Goal: Find specific fact: Locate item on page

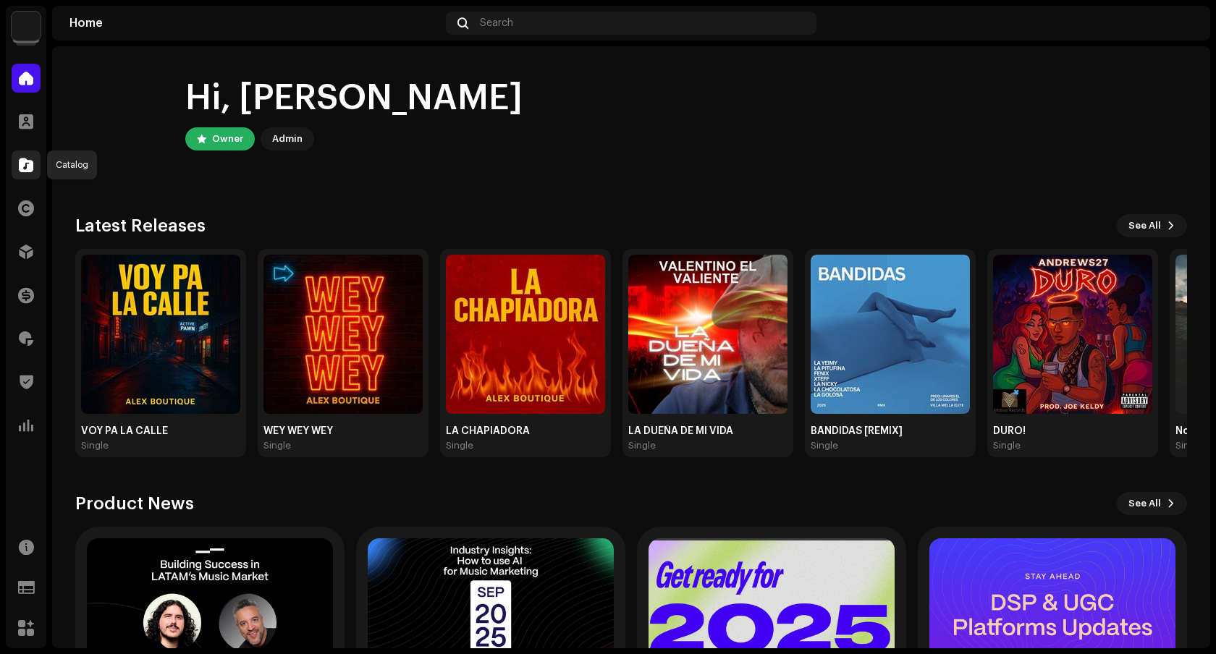
click at [27, 170] on span at bounding box center [26, 165] width 14 height 12
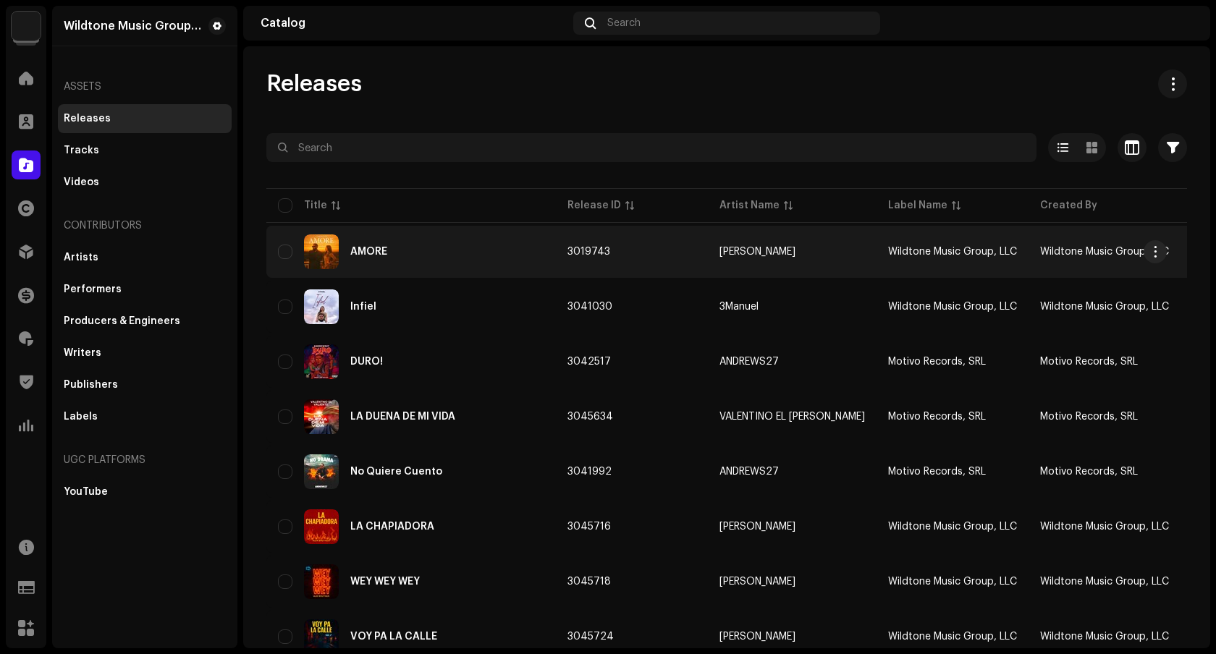
click at [386, 253] on div "AMORE" at bounding box center [368, 252] width 37 height 10
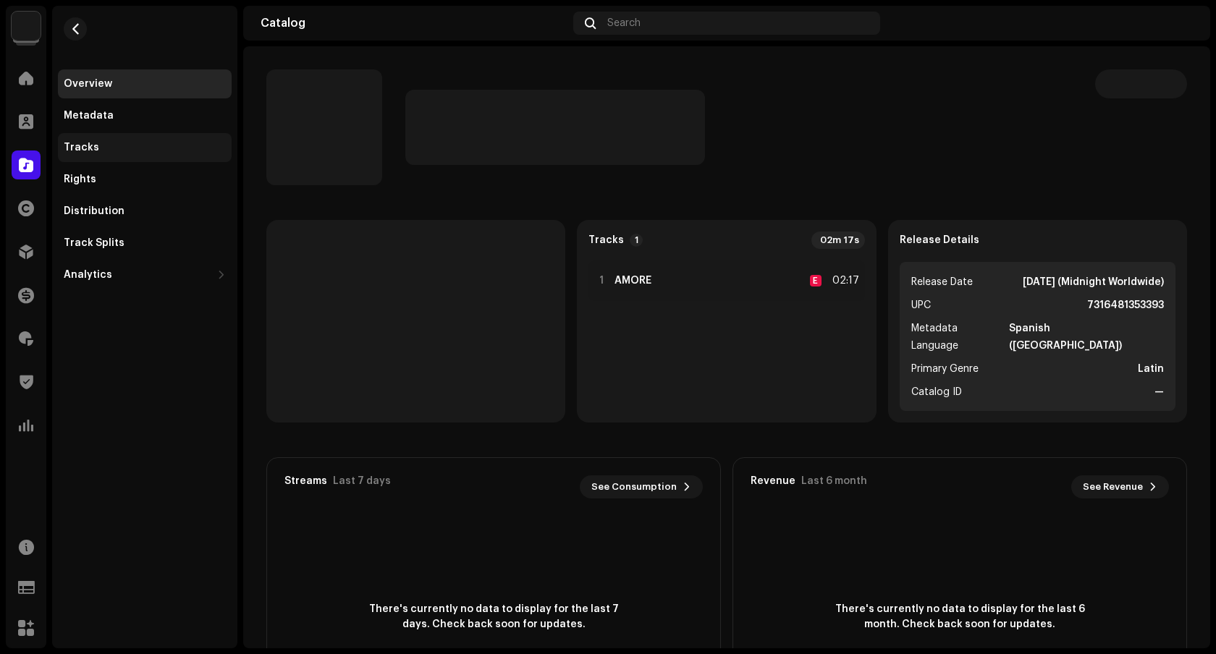
click at [138, 150] on div "Tracks" at bounding box center [145, 148] width 162 height 12
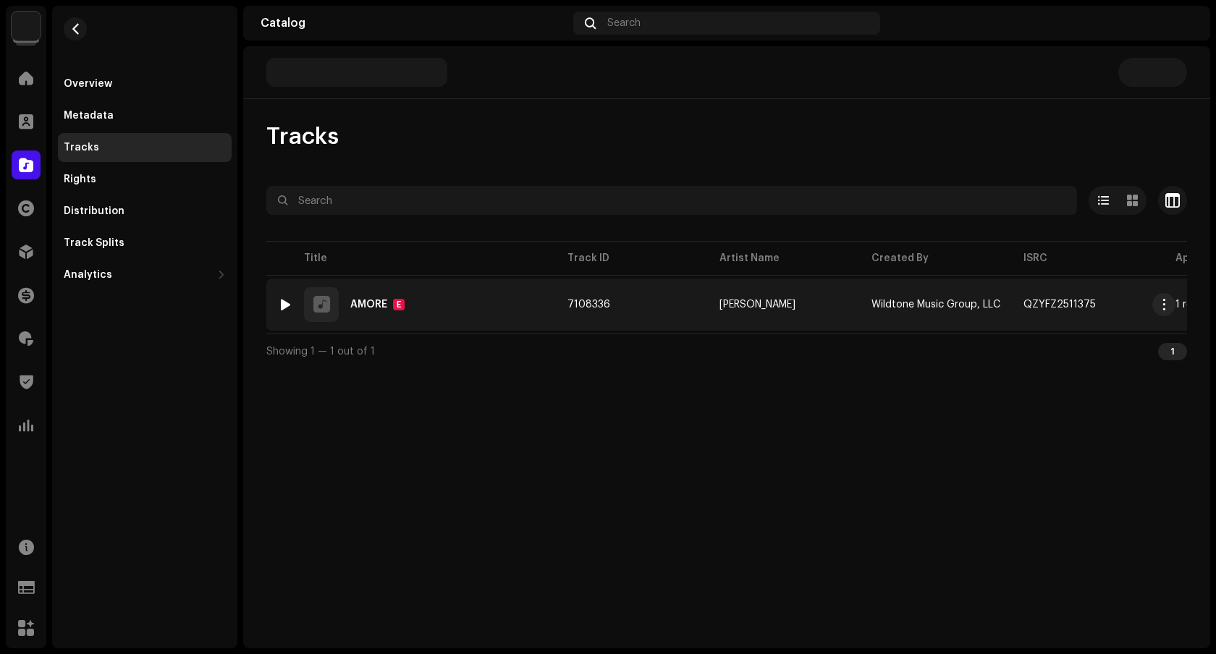
click at [505, 305] on div "1 AMORE E" at bounding box center [411, 304] width 266 height 35
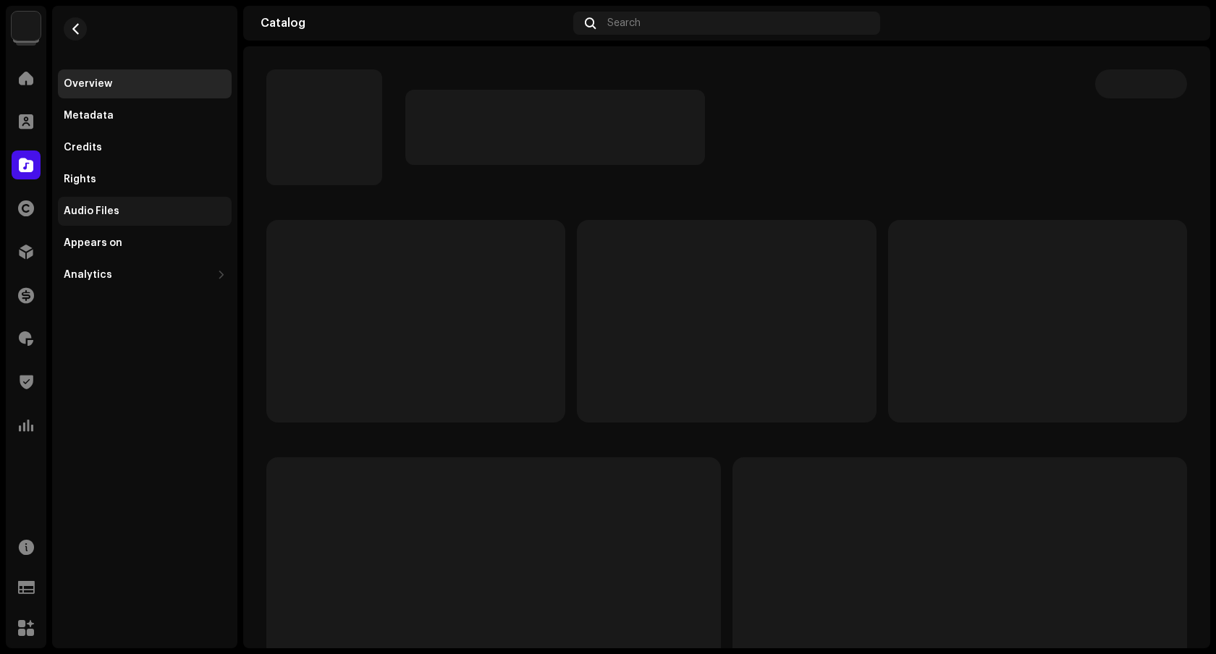
click at [157, 211] on div "Audio Files" at bounding box center [145, 212] width 162 height 12
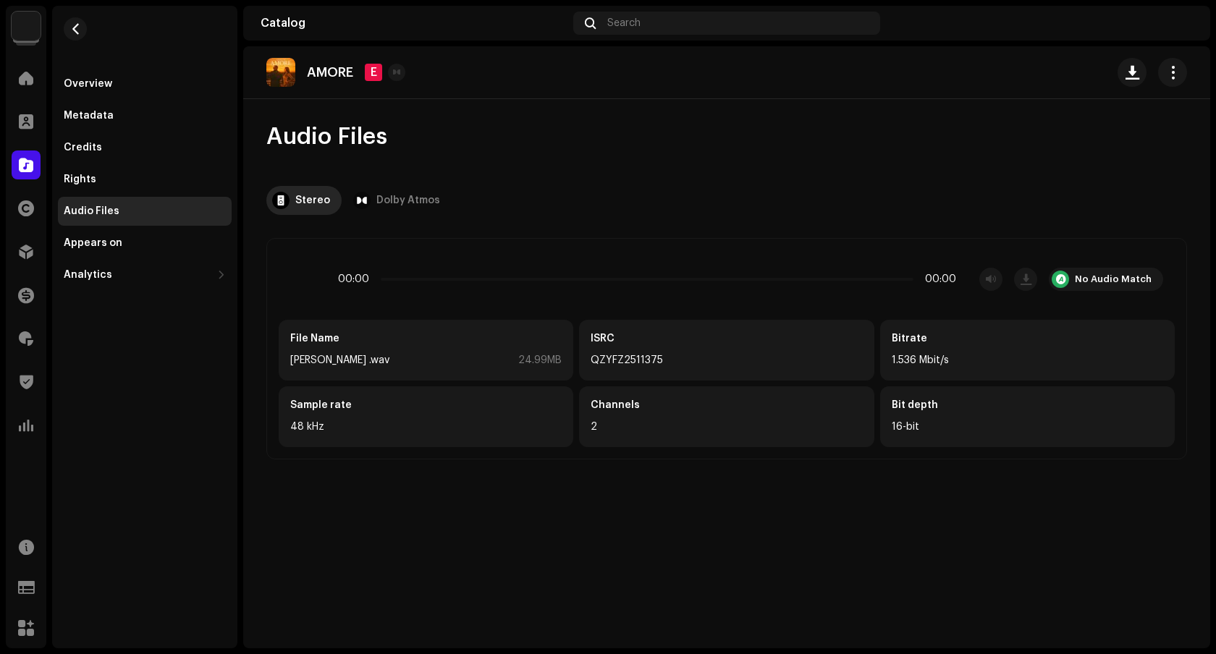
click at [646, 358] on div "QZYFZ2511375" at bounding box center [726, 360] width 271 height 17
copy div "QZYFZ2511375"
click at [28, 252] on span at bounding box center [26, 252] width 14 height 12
